Goal: Task Accomplishment & Management: Manage account settings

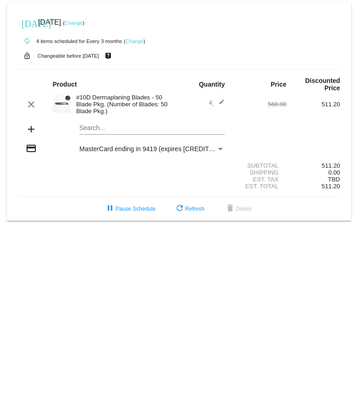
click at [82, 23] on link "Change" at bounding box center [74, 22] width 18 height 5
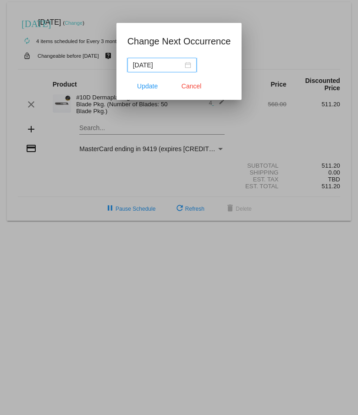
click at [187, 64] on div "[DATE]" at bounding box center [162, 65] width 58 height 10
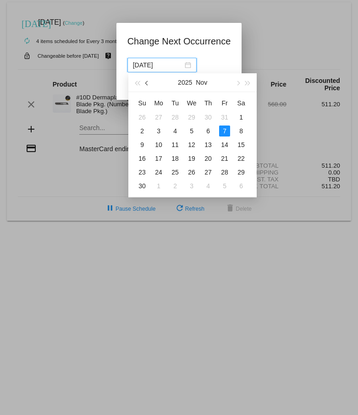
click at [146, 82] on span "button" at bounding box center [147, 83] width 5 height 5
click at [239, 158] on div "27" at bounding box center [240, 158] width 11 height 11
type input "[DATE]"
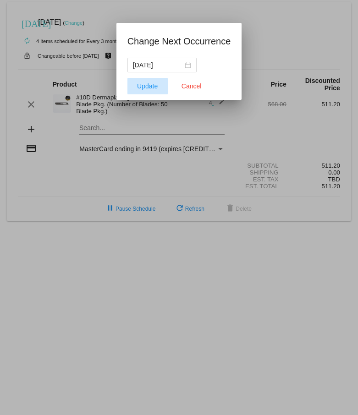
click at [157, 87] on span "Update" at bounding box center [147, 85] width 21 height 7
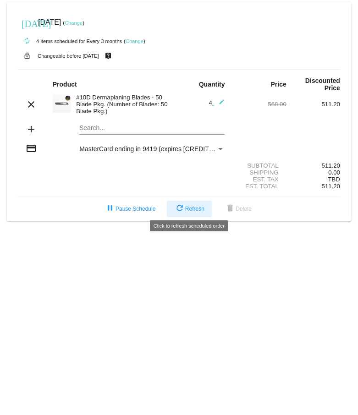
click at [200, 206] on span "refresh Refresh" at bounding box center [189, 209] width 30 height 6
